Goal: Navigation & Orientation: Find specific page/section

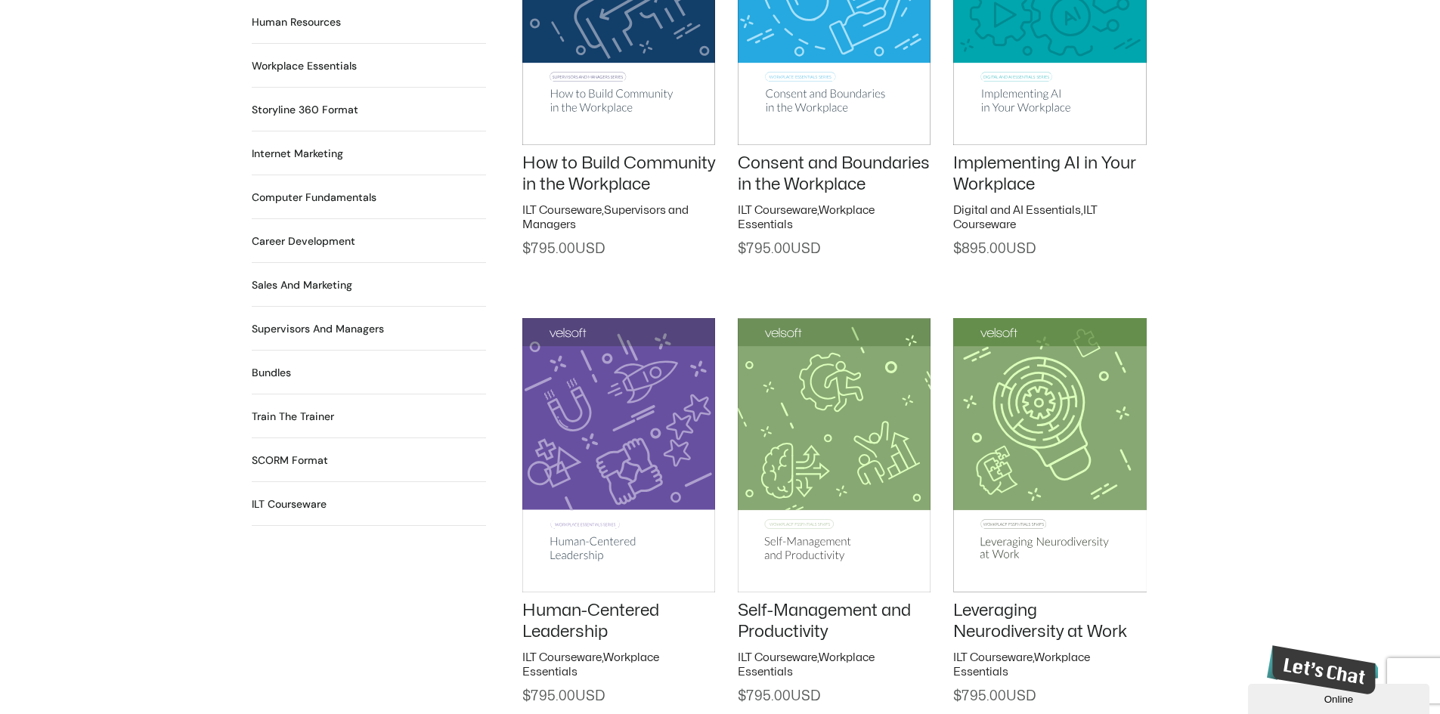
scroll to position [1285, 0]
click at [298, 190] on h2 "Computer Fundamentals 55 Products" at bounding box center [314, 198] width 125 height 16
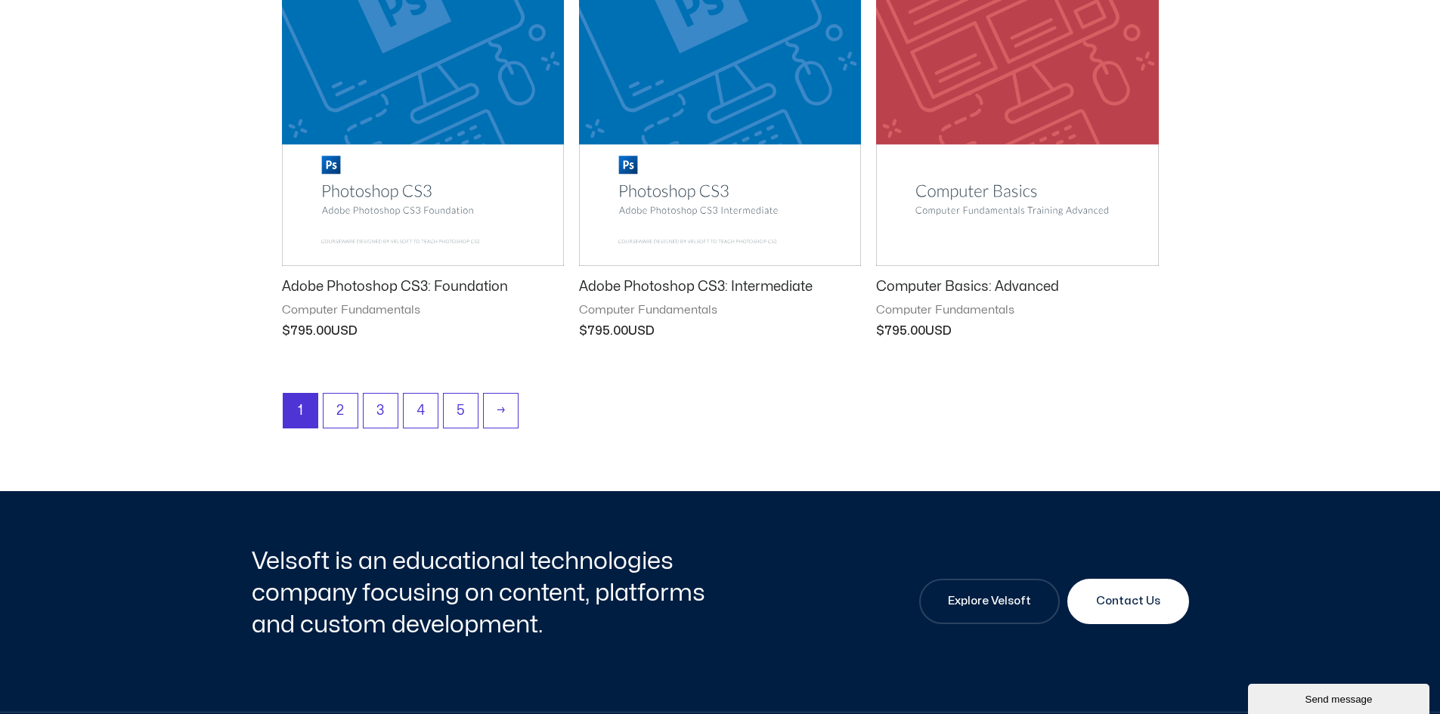
scroll to position [2041, 0]
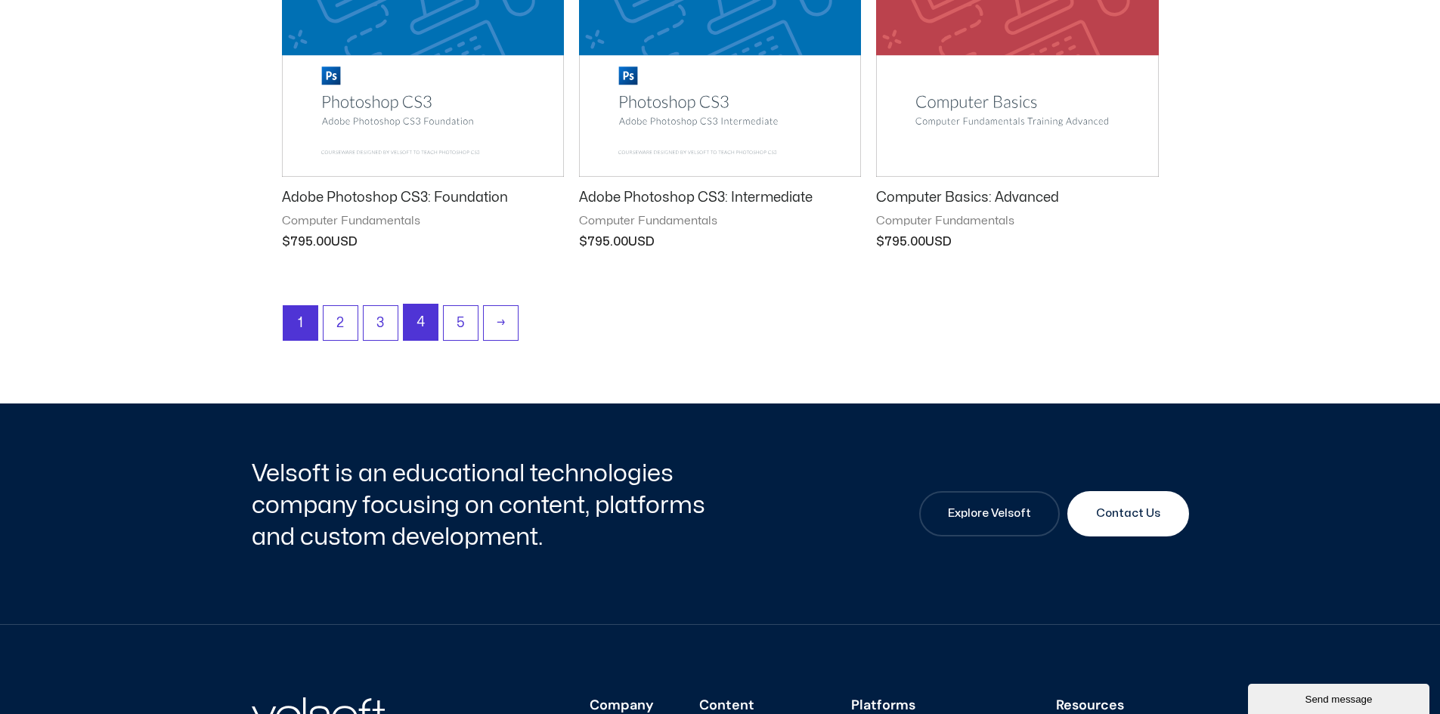
click at [425, 326] on link "4" at bounding box center [421, 323] width 34 height 36
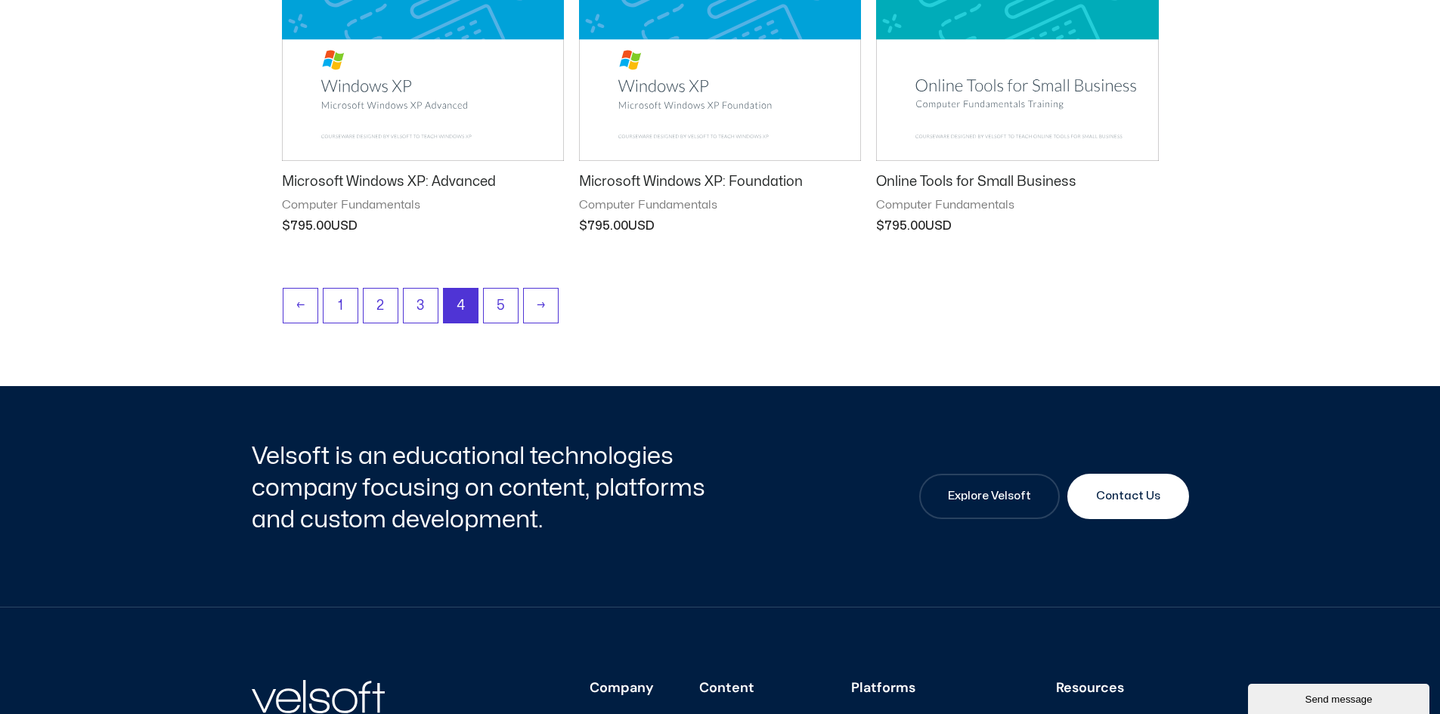
scroll to position [2192, 0]
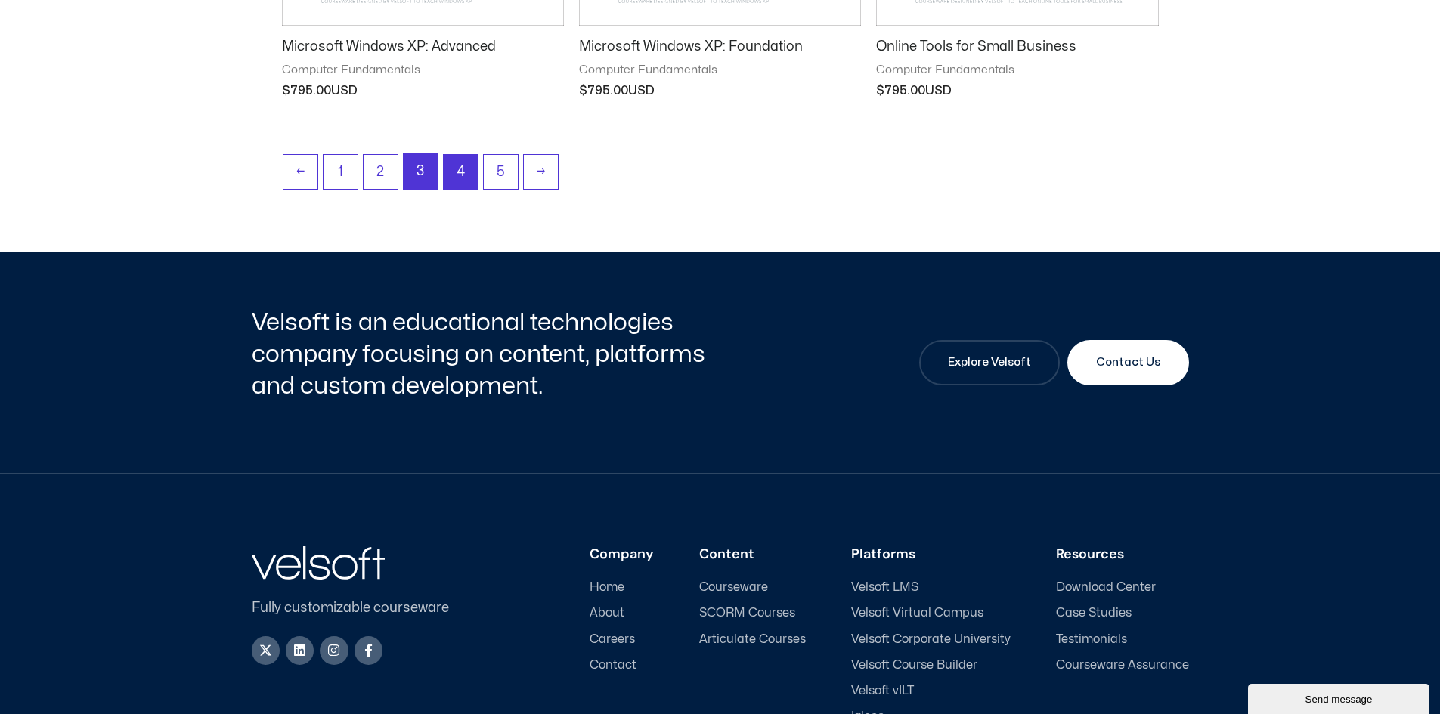
click at [419, 170] on link "3" at bounding box center [421, 171] width 34 height 36
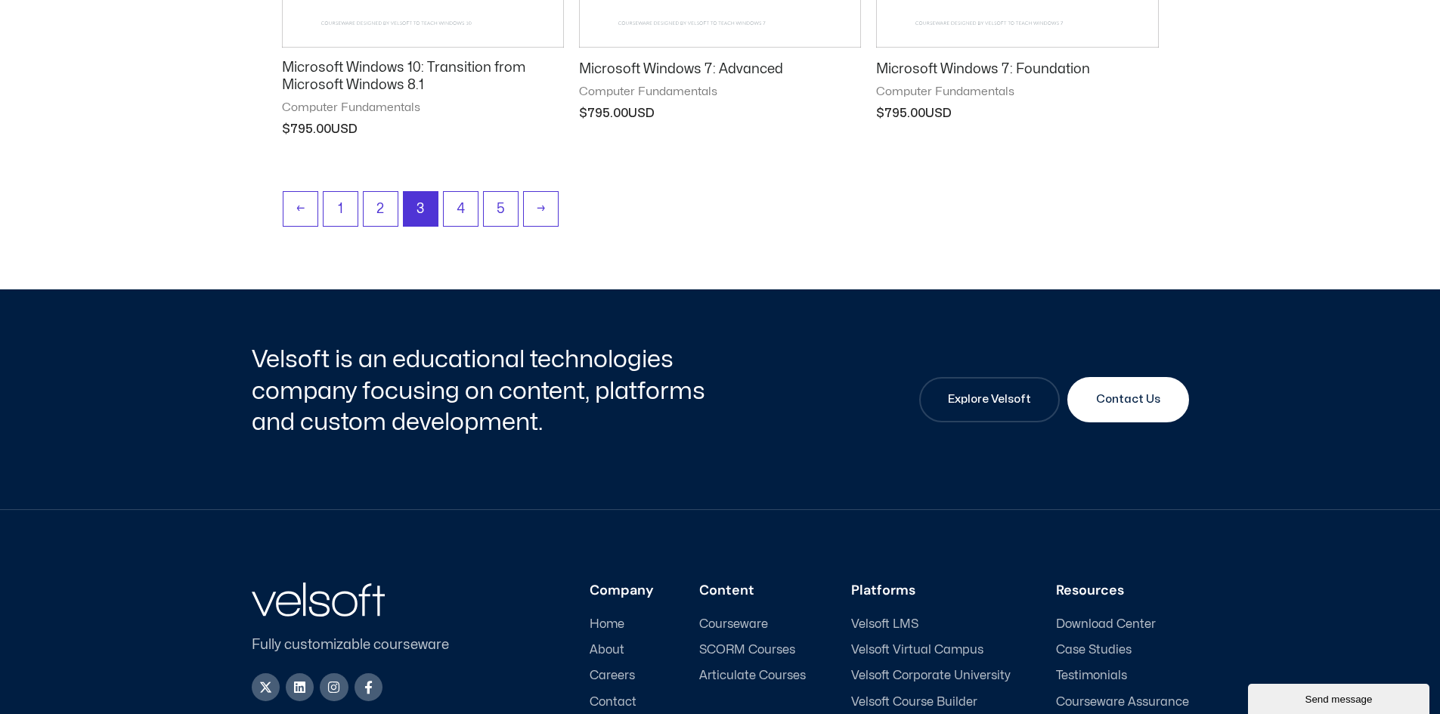
scroll to position [2192, 0]
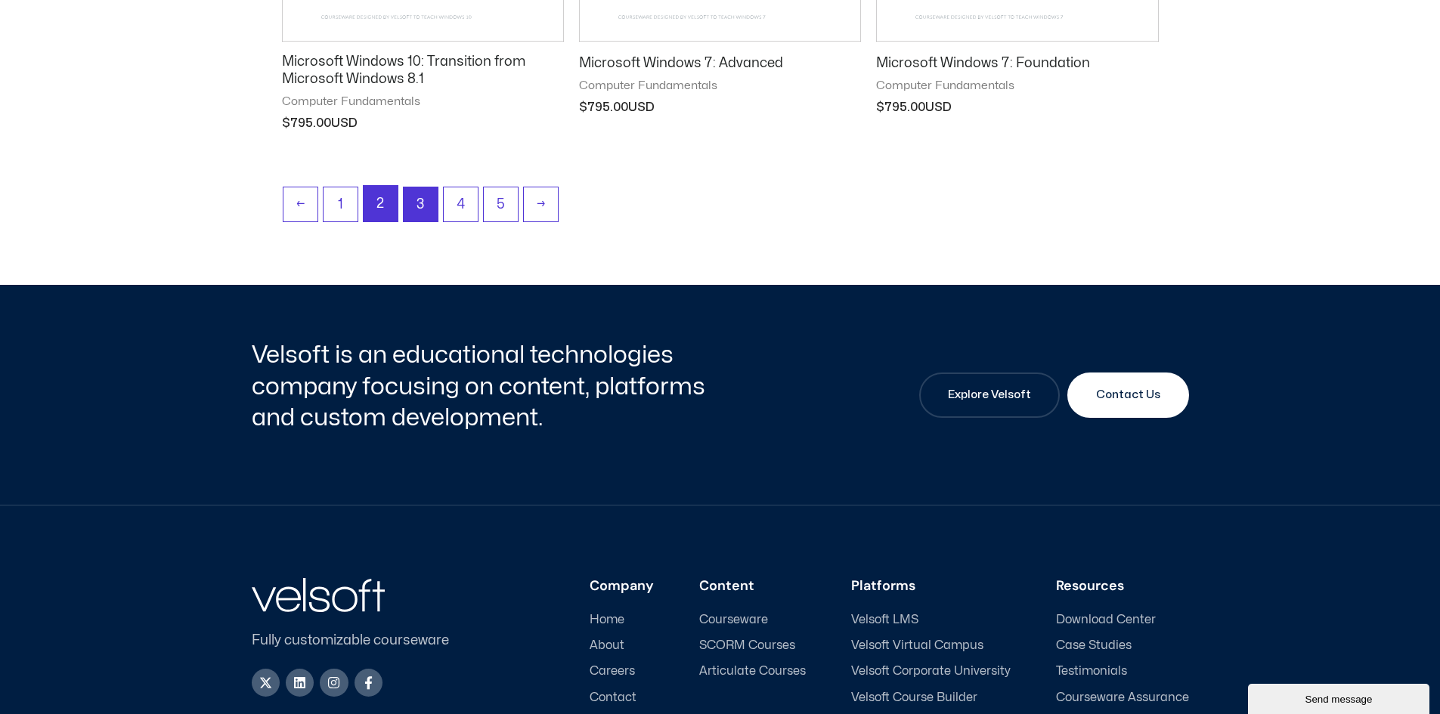
click at [385, 205] on link "2" at bounding box center [381, 204] width 34 height 36
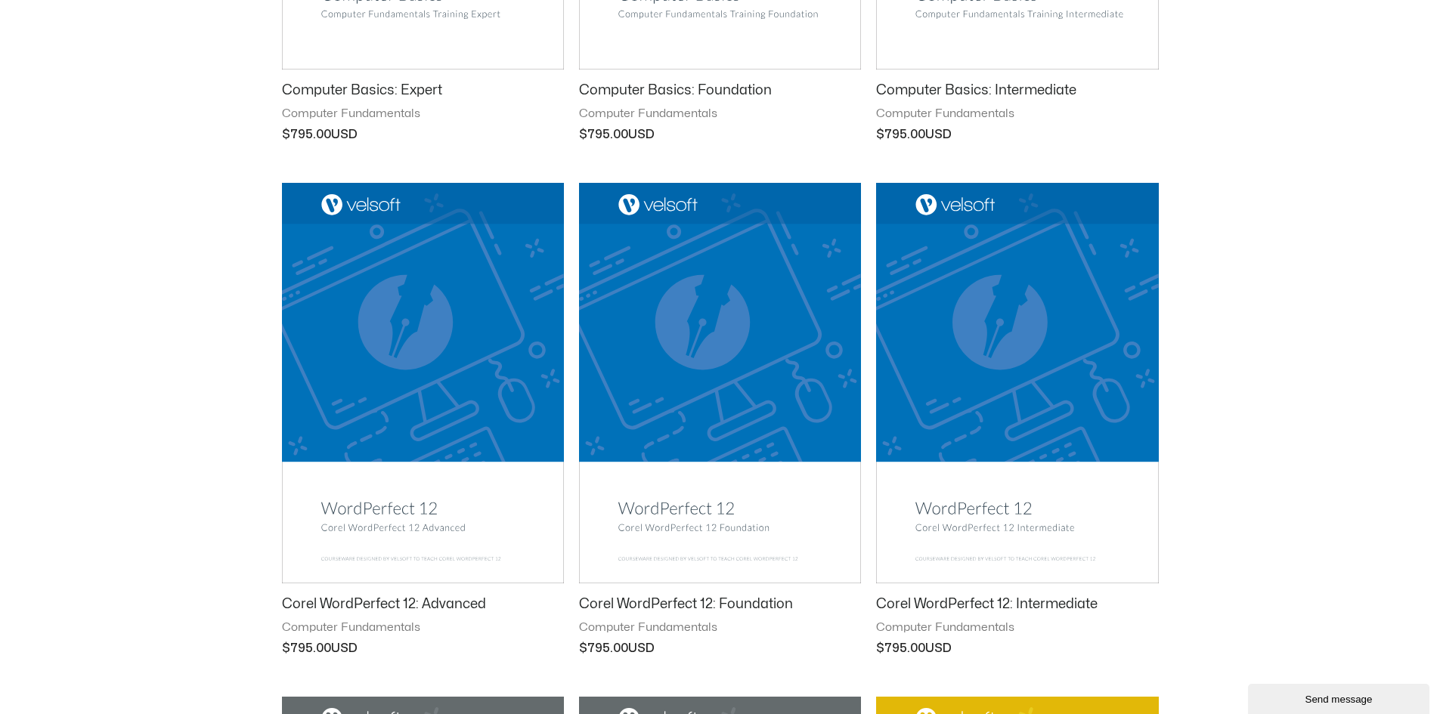
scroll to position [605, 0]
